Goal: Task Accomplishment & Management: Manage account settings

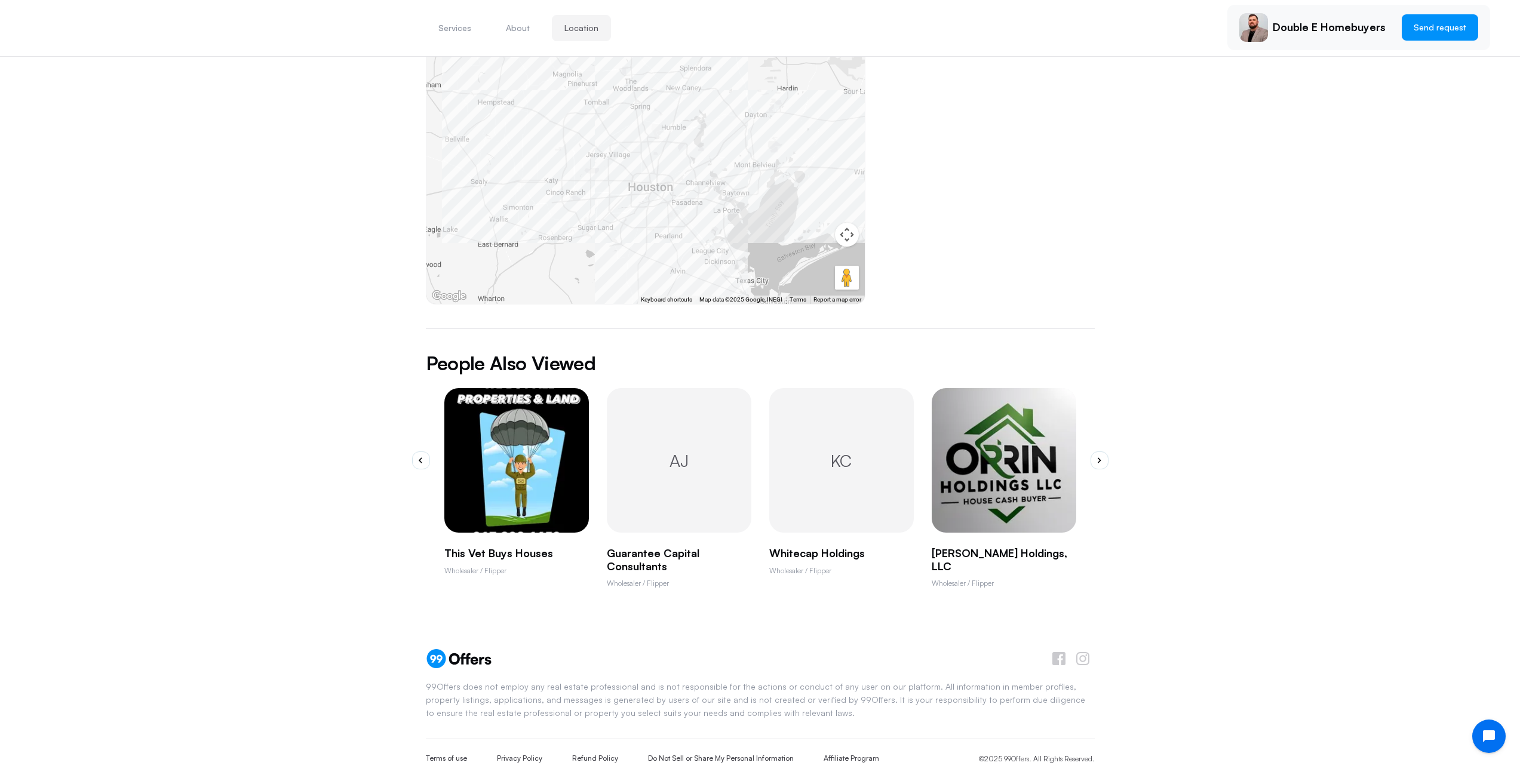
click at [1003, 547] on p "[PERSON_NAME] Holdings, LLC" at bounding box center [1004, 560] width 145 height 26
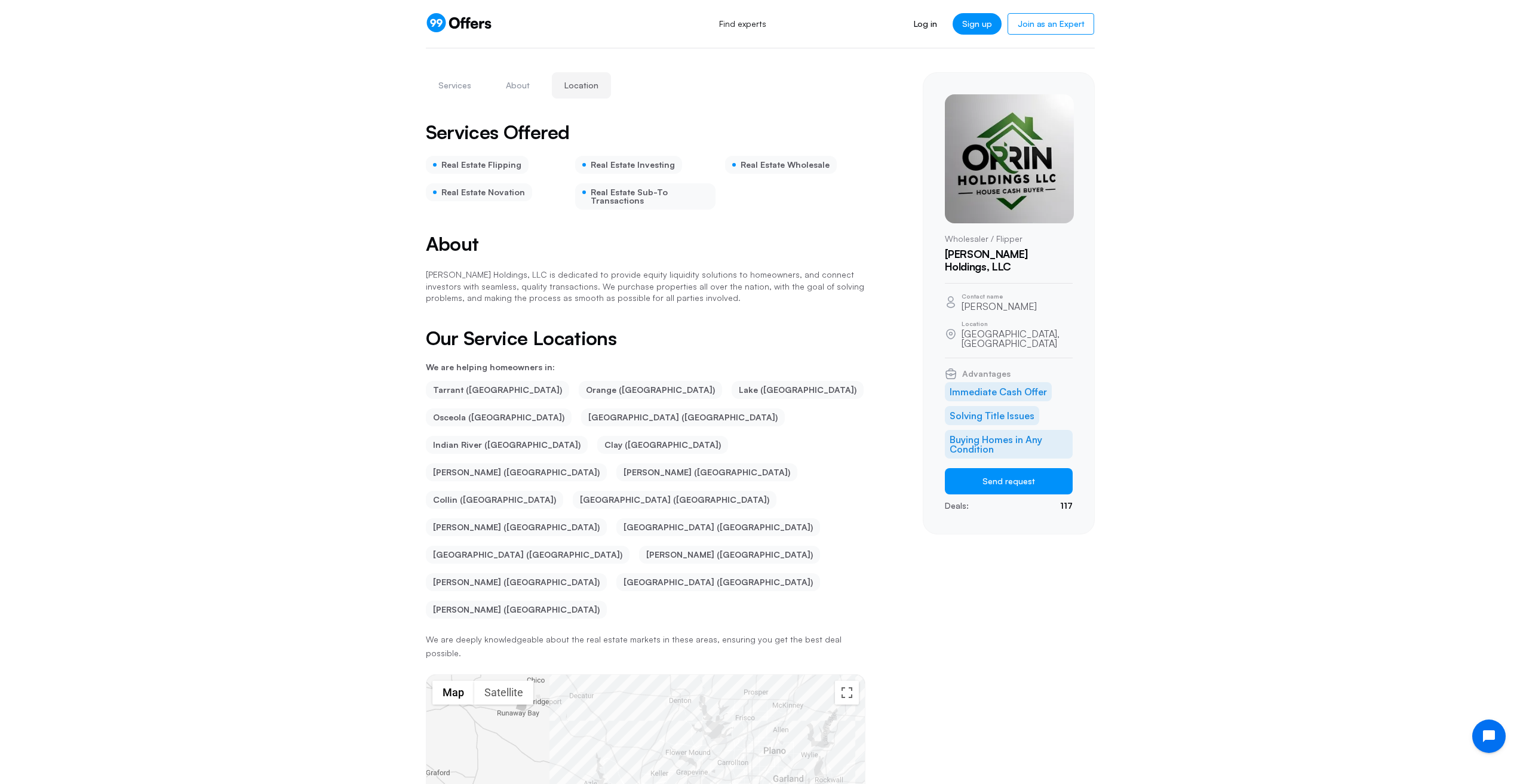
drag, startPoint x: 401, startPoint y: 339, endPoint x: 397, endPoint y: 253, distance: 86.1
drag, startPoint x: 333, startPoint y: 273, endPoint x: 342, endPoint y: 222, distance: 51.8
drag, startPoint x: 1118, startPoint y: 367, endPoint x: 1135, endPoint y: 291, distance: 77.9
click at [928, 20] on link "Log in" at bounding box center [925, 24] width 42 height 21
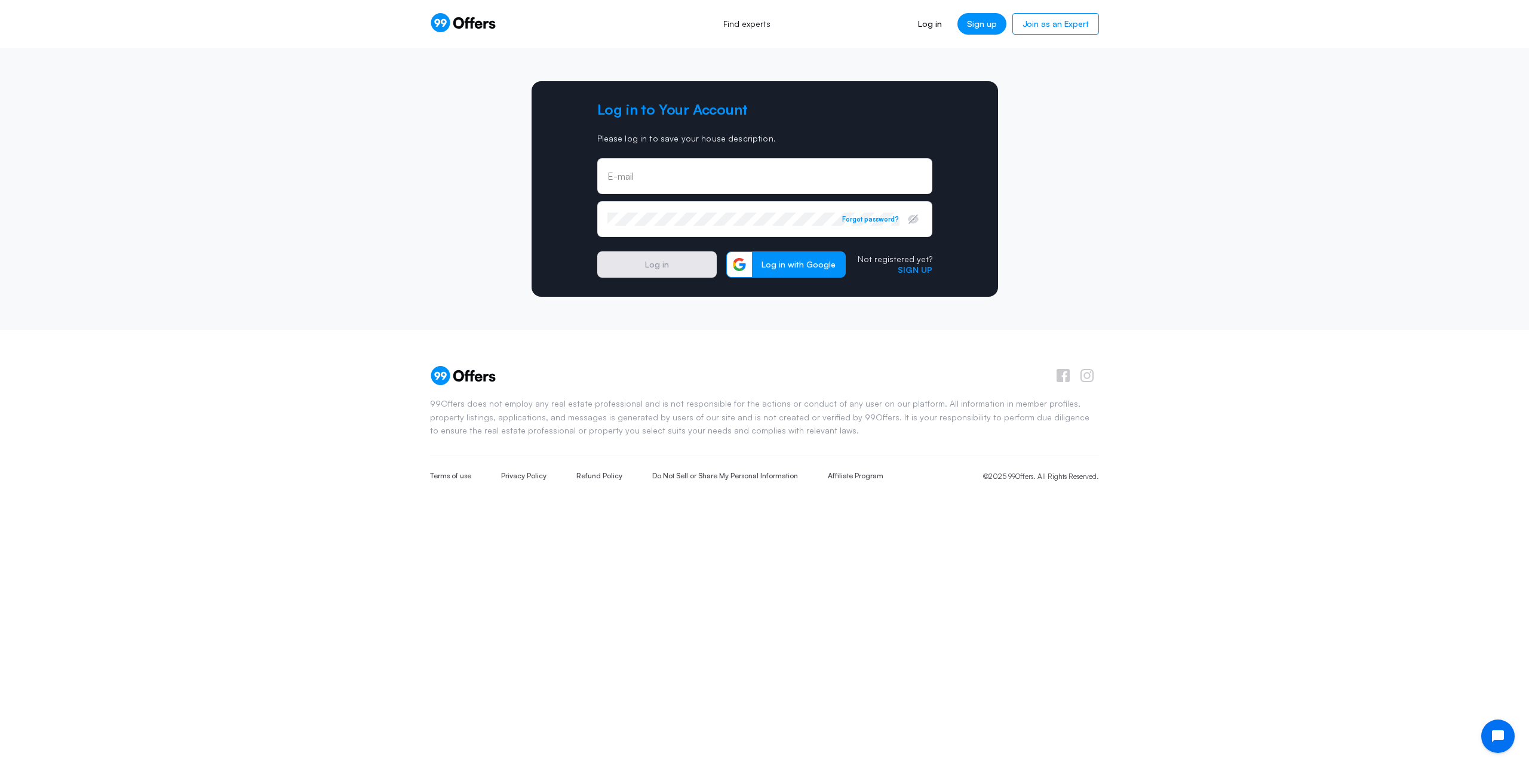
type input "[PERSON_NAME][EMAIL_ADDRESS][DOMAIN_NAME]"
click at [673, 183] on input "[PERSON_NAME][EMAIL_ADDRESS][DOMAIN_NAME]" at bounding box center [764, 180] width 315 height 13
click at [650, 263] on button "Log in" at bounding box center [656, 264] width 119 height 26
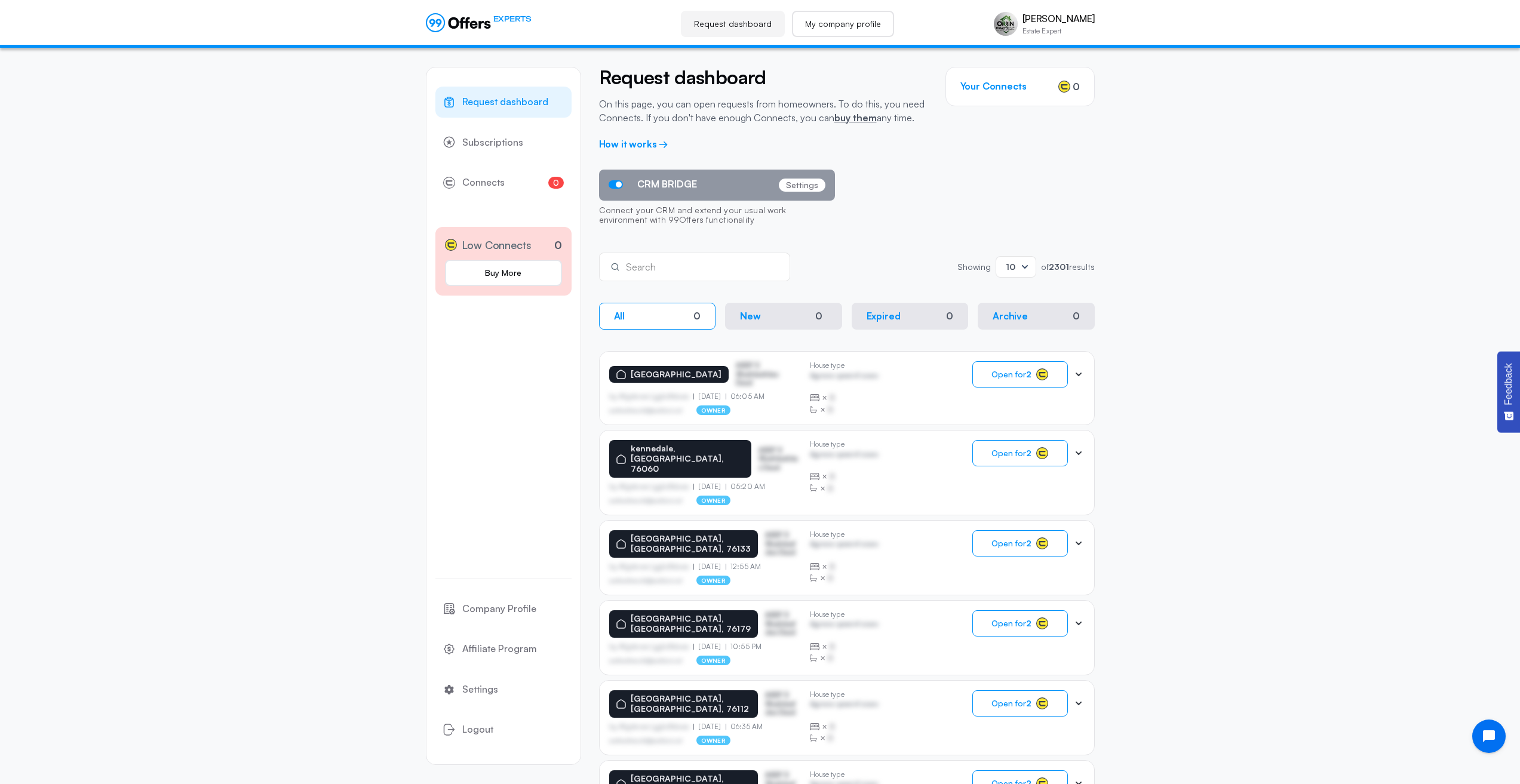
click at [884, 26] on link "My company profile" at bounding box center [843, 24] width 102 height 26
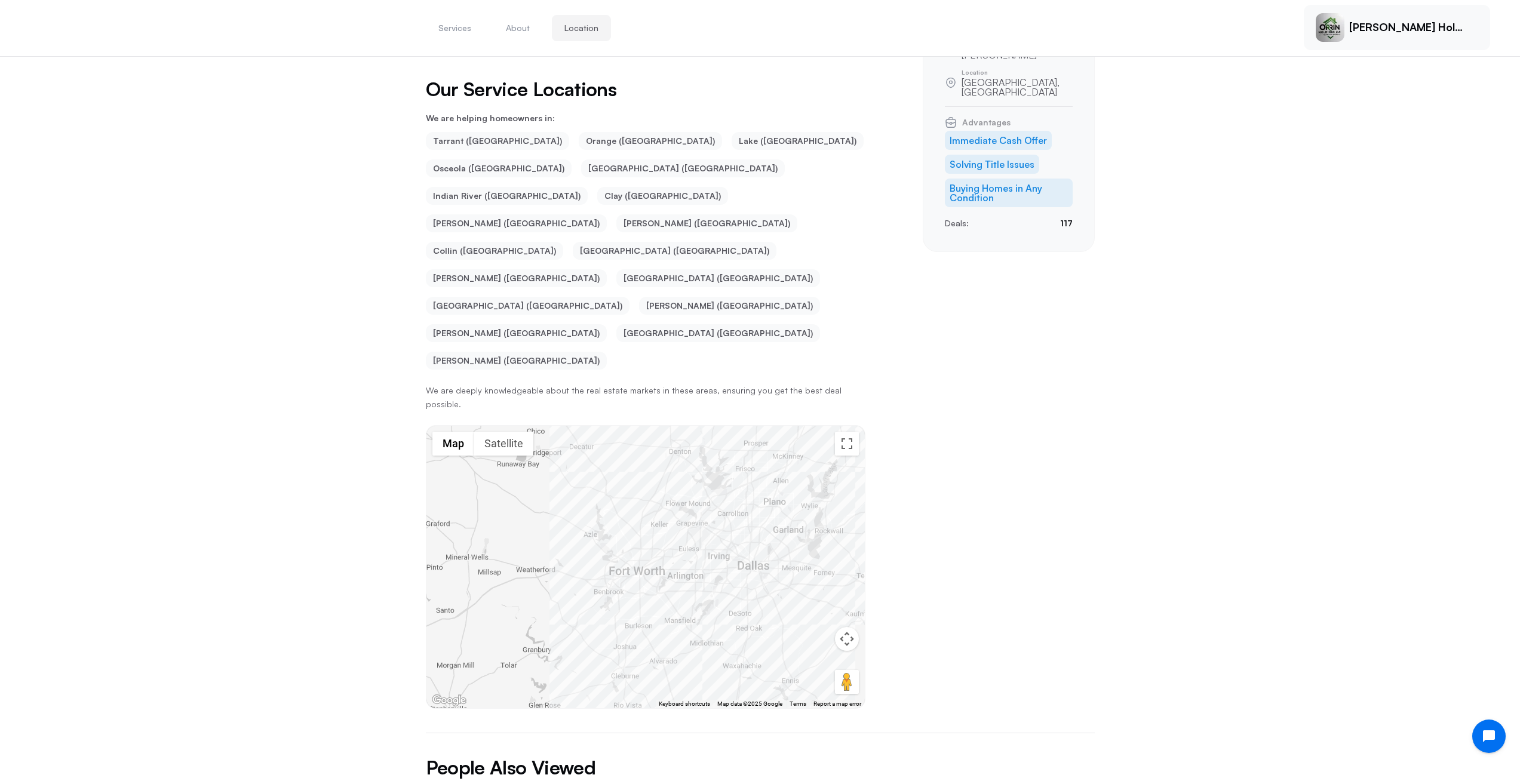
scroll to position [503, 0]
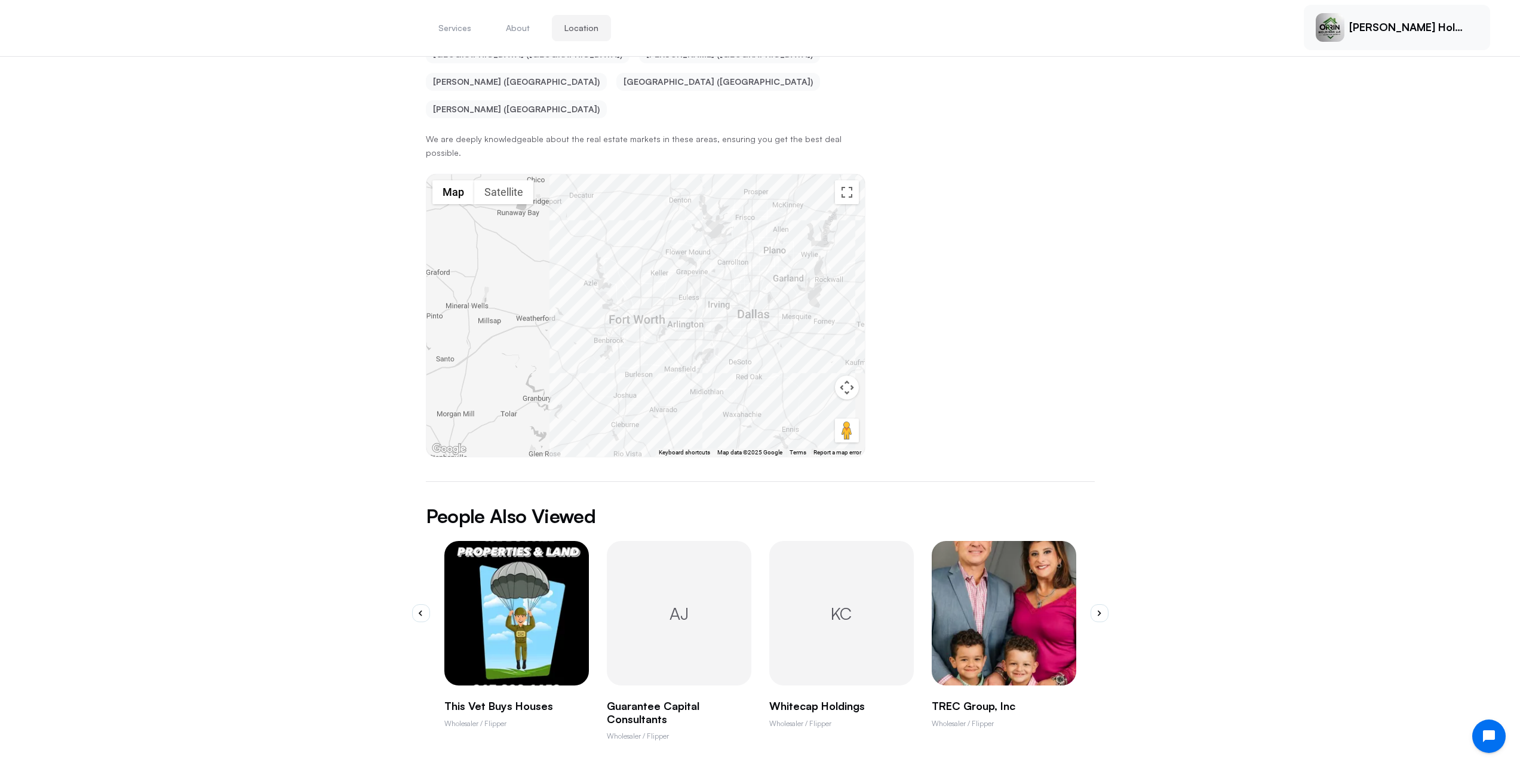
drag, startPoint x: 358, startPoint y: 163, endPoint x: 356, endPoint y: 287, distance: 124.0
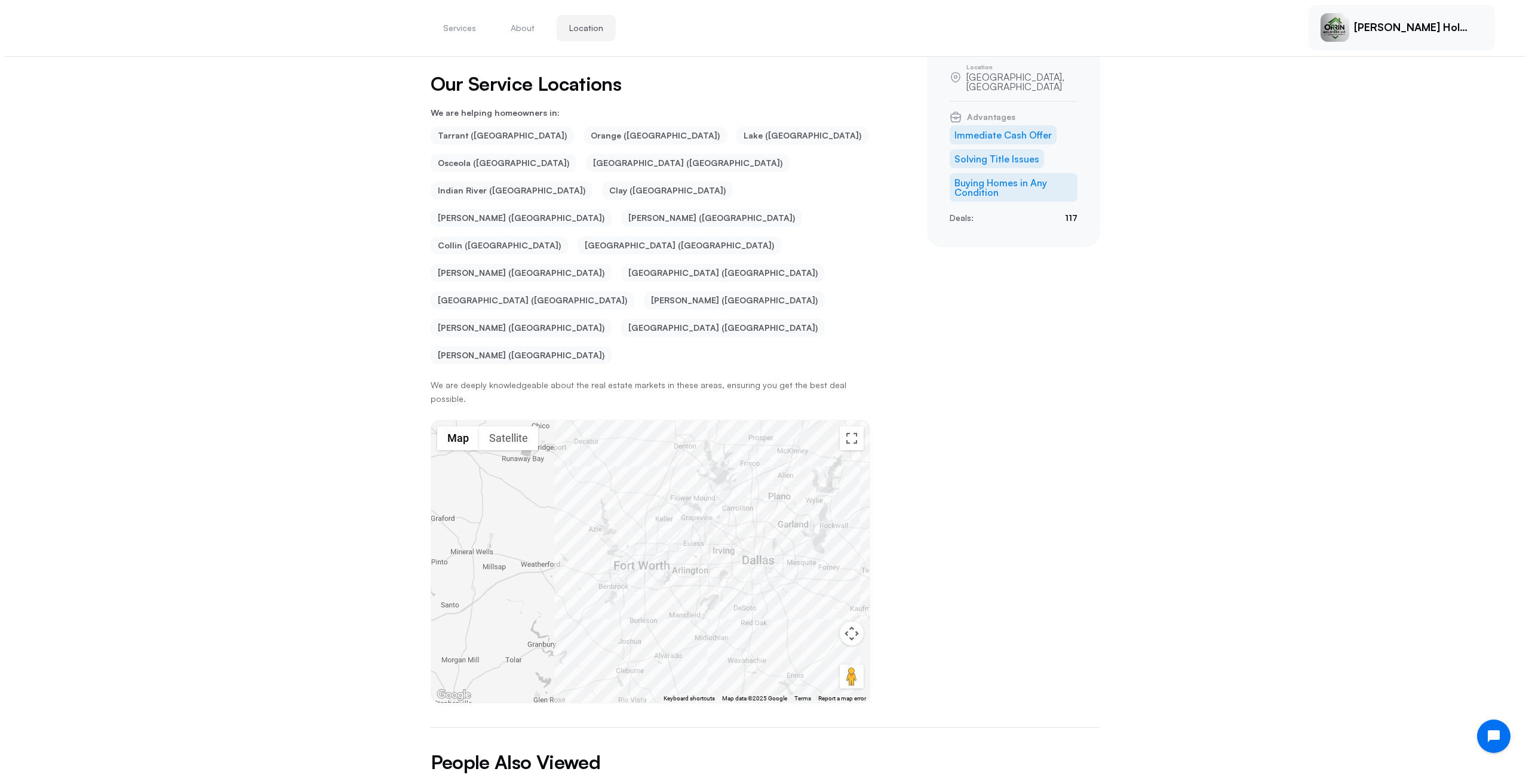
scroll to position [0, 0]
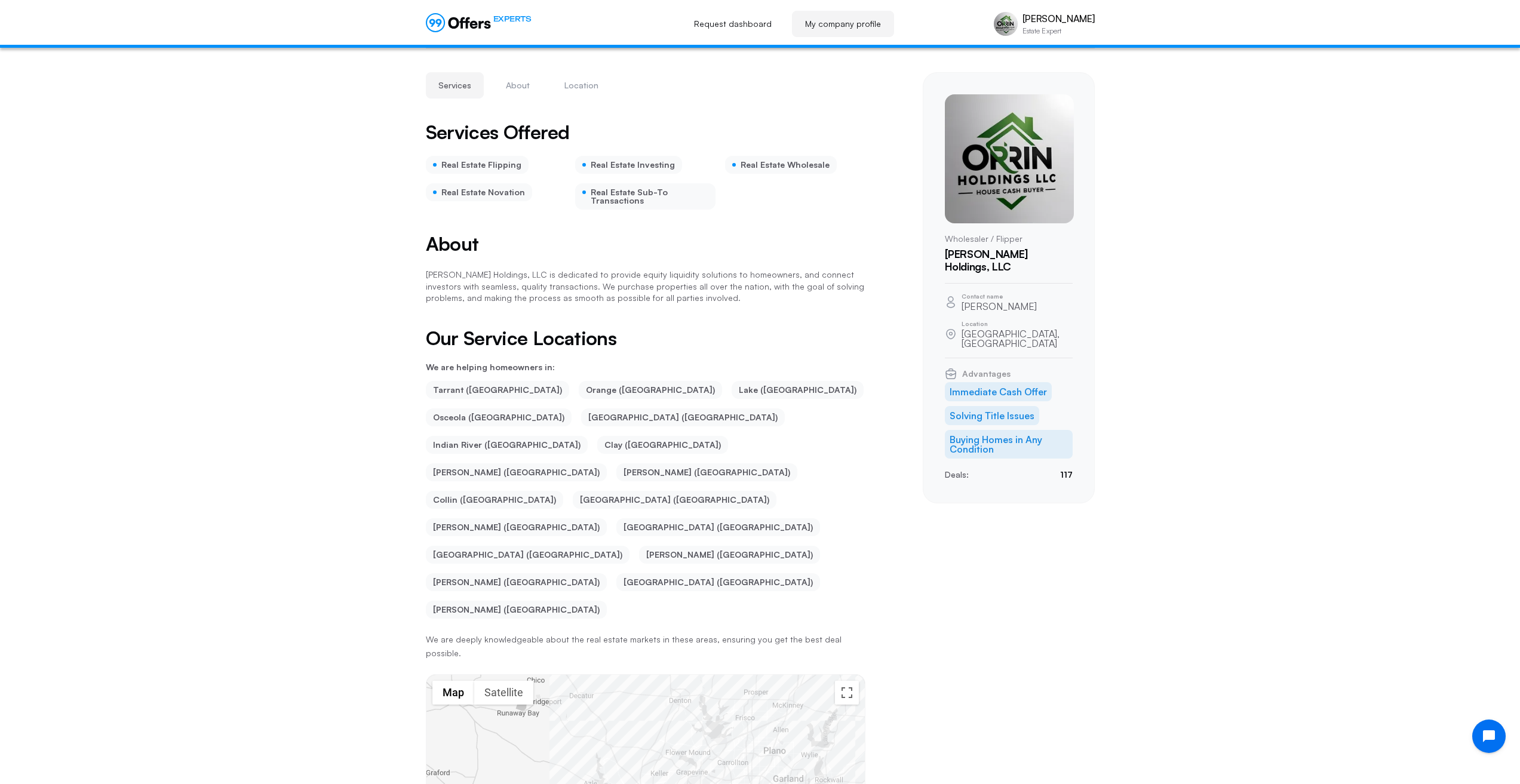
drag, startPoint x: 354, startPoint y: 335, endPoint x: 363, endPoint y: 228, distance: 107.4
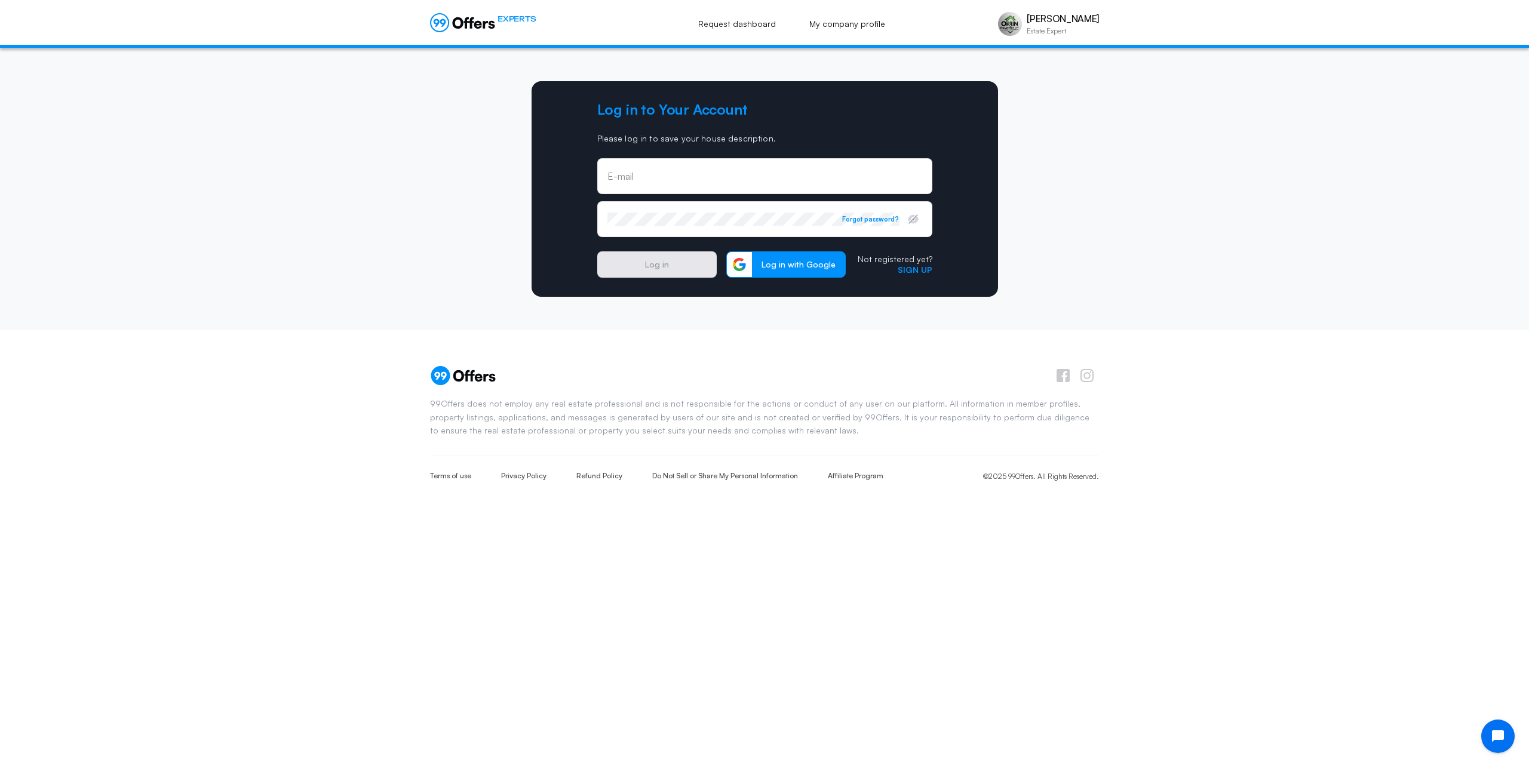
type input "[PERSON_NAME][EMAIL_ADDRESS][DOMAIN_NAME]"
